Goal: Navigation & Orientation: Find specific page/section

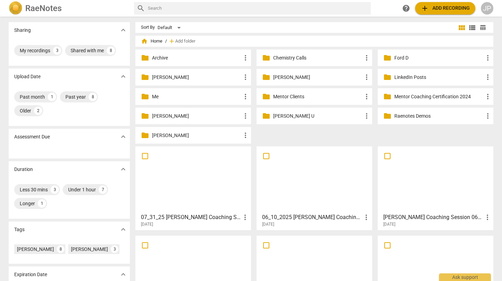
click at [275, 96] on p "Mentor Clients" at bounding box center [317, 96] width 89 height 7
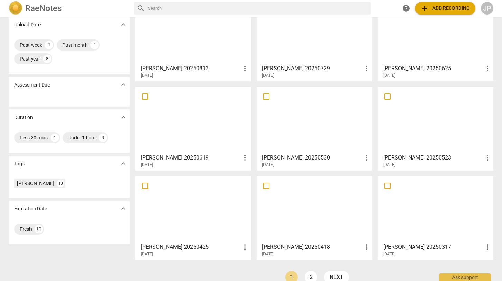
scroll to position [63, 0]
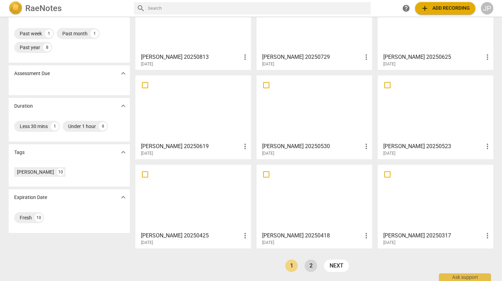
click at [310, 266] on link "2" at bounding box center [311, 266] width 12 height 12
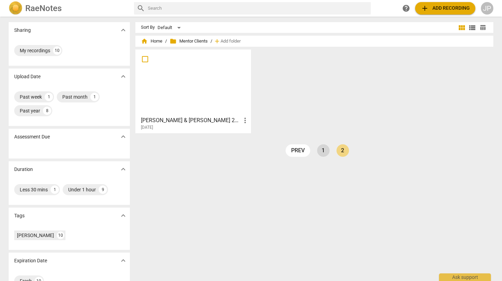
click at [323, 152] on link "1" at bounding box center [323, 150] width 12 height 12
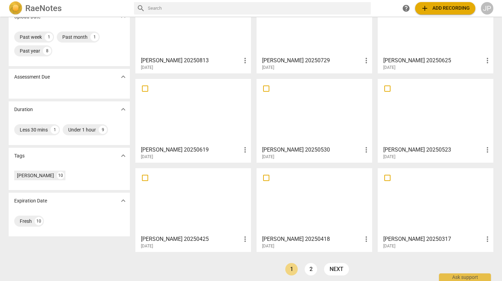
scroll to position [63, 0]
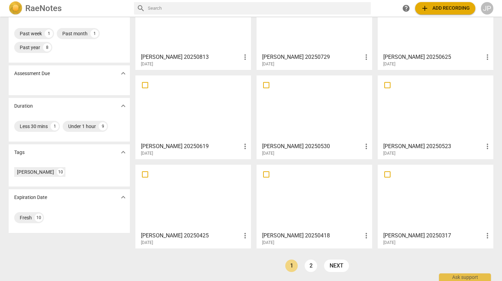
click at [305, 269] on li "2" at bounding box center [311, 266] width 12 height 12
click at [308, 266] on link "2" at bounding box center [311, 266] width 12 height 12
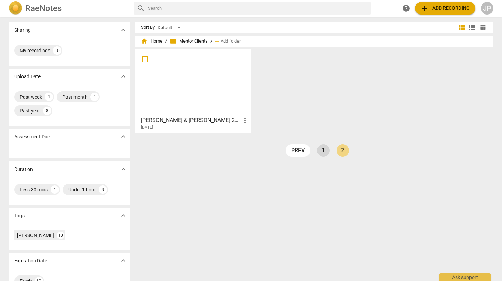
click at [321, 153] on link "1" at bounding box center [323, 150] width 12 height 12
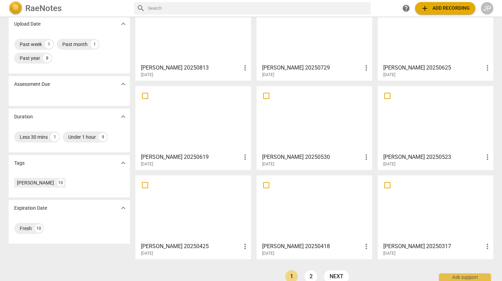
scroll to position [63, 0]
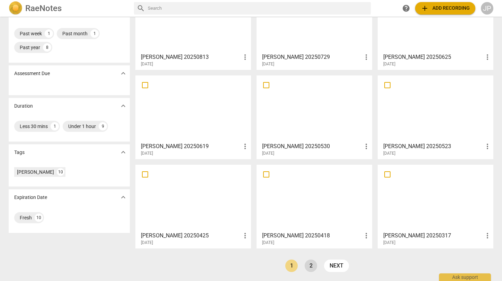
click at [310, 265] on link "2" at bounding box center [311, 266] width 12 height 12
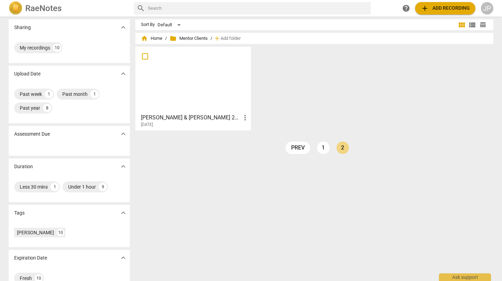
scroll to position [3, 0]
click at [323, 147] on link "1" at bounding box center [323, 147] width 12 height 12
